Goal: Task Accomplishment & Management: Manage account settings

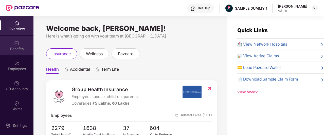
click at [17, 44] on img at bounding box center [16, 43] width 5 height 5
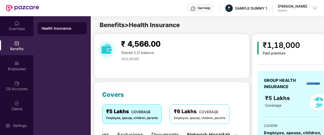
scroll to position [73, 0]
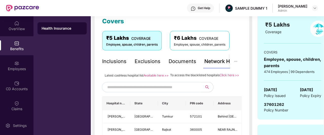
click at [125, 61] on div "Inclusions" at bounding box center [114, 61] width 24 height 8
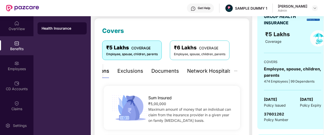
scroll to position [65, 0]
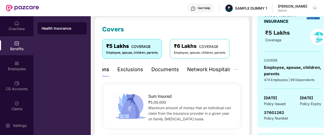
click at [127, 71] on div "Exclusions" at bounding box center [130, 70] width 26 height 8
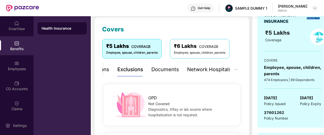
click at [156, 68] on div "Documents" at bounding box center [165, 70] width 28 height 8
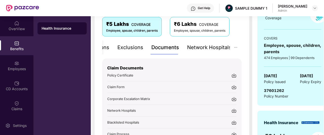
scroll to position [101, 0]
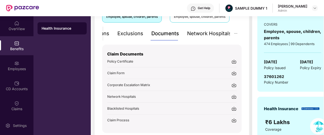
click at [196, 36] on div "Network Hospitals" at bounding box center [209, 34] width 44 height 8
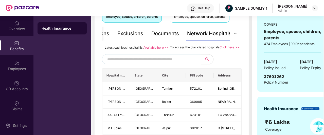
click at [166, 63] on input "text" at bounding box center [150, 59] width 87 height 8
type input "******"
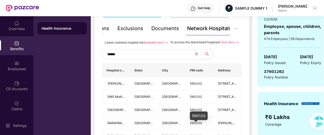
scroll to position [73, 0]
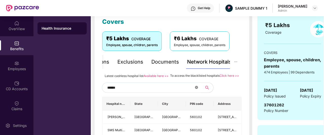
click at [197, 89] on icon "close-circle" at bounding box center [196, 87] width 3 height 3
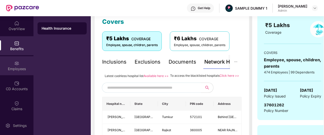
click at [11, 67] on div "Employees" at bounding box center [16, 68] width 33 height 5
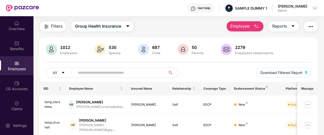
scroll to position [0, 0]
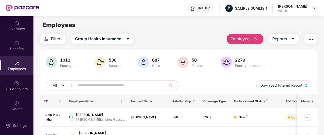
click at [243, 39] on span "Employee" at bounding box center [239, 39] width 19 height 6
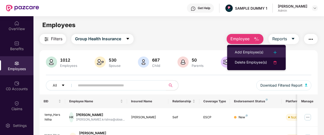
click at [248, 51] on div "Add Employee(s)" at bounding box center [249, 52] width 29 height 6
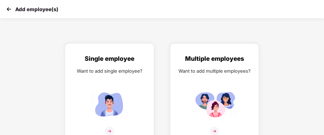
click at [140, 93] on div "Single employee Want to add single employee?" at bounding box center [109, 98] width 78 height 88
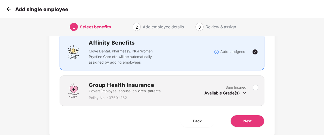
scroll to position [49, 0]
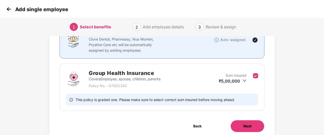
click at [244, 127] on span "Next" at bounding box center [247, 126] width 8 height 6
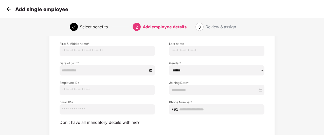
scroll to position [33, 0]
click at [108, 123] on span "Don’t have all mandatory details with me?" at bounding box center [100, 122] width 80 height 5
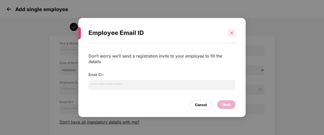
click at [231, 34] on icon "close" at bounding box center [231, 32] width 3 height 3
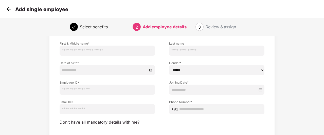
click at [7, 10] on img at bounding box center [9, 9] width 8 height 8
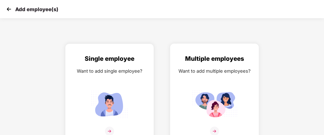
scroll to position [8, 0]
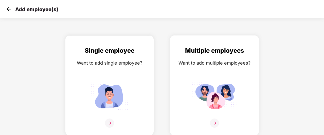
click at [186, 63] on div "Want to add multiple employees?" at bounding box center [214, 62] width 78 height 7
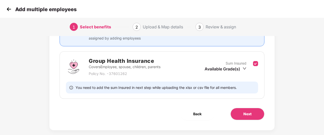
scroll to position [69, 0]
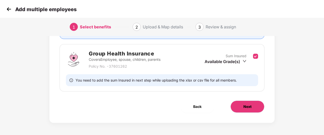
click at [237, 105] on button "Next" at bounding box center [247, 107] width 34 height 12
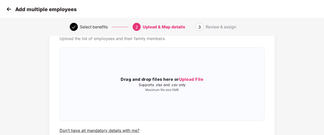
scroll to position [26, 0]
click at [8, 10] on img at bounding box center [9, 9] width 8 height 8
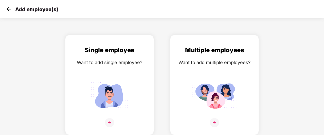
scroll to position [0, 0]
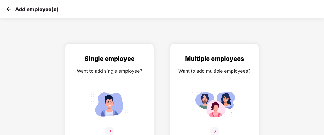
click at [8, 10] on img at bounding box center [9, 9] width 8 height 8
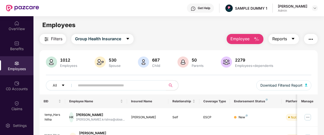
click at [290, 37] on button "Reports" at bounding box center [283, 39] width 30 height 10
click at [309, 42] on button "button" at bounding box center [311, 39] width 14 height 10
click at [200, 33] on main "Employees Filters Group Health Insurance Employee Reports 1012 Employees 530 Sp…" at bounding box center [178, 83] width 290 height 135
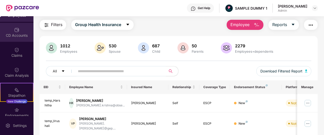
scroll to position [54, 0]
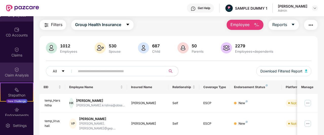
click at [14, 75] on div "Claim Analysis" at bounding box center [16, 75] width 33 height 5
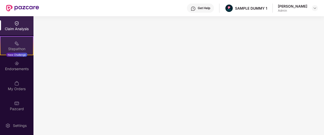
scroll to position [100, 0]
click at [11, 92] on div "My Orders" at bounding box center [16, 85] width 33 height 19
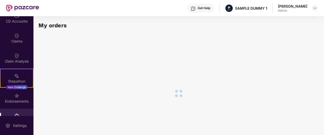
scroll to position [67, 0]
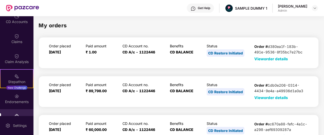
click at [258, 59] on span "View order details" at bounding box center [271, 58] width 34 height 5
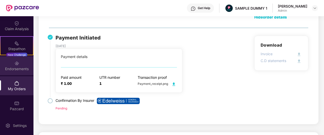
scroll to position [0, 0]
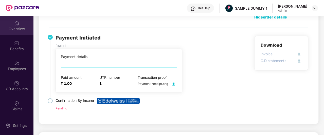
click at [14, 28] on div "OverView" at bounding box center [16, 28] width 33 height 5
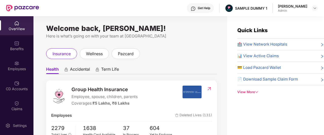
click at [253, 92] on div "View More" at bounding box center [280, 91] width 87 height 5
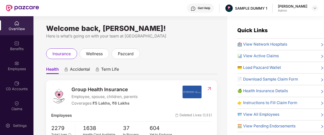
click at [277, 44] on span "🏥 View Network Hospitals" at bounding box center [262, 44] width 50 height 6
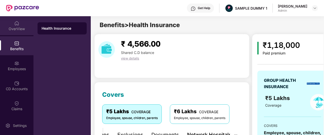
click at [19, 23] on div "OverView" at bounding box center [16, 25] width 33 height 19
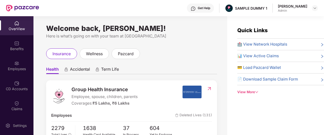
click at [250, 90] on div "View More" at bounding box center [280, 91] width 87 height 5
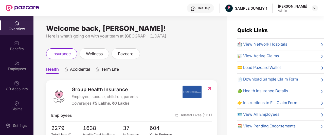
click at [196, 9] on img at bounding box center [192, 8] width 5 height 5
click at [163, 30] on div "Welcome back, [PERSON_NAME]!" at bounding box center [131, 28] width 171 height 4
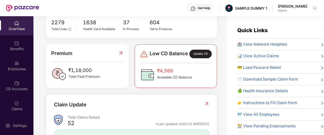
scroll to position [105, 0]
